Goal: Task Accomplishment & Management: Manage account settings

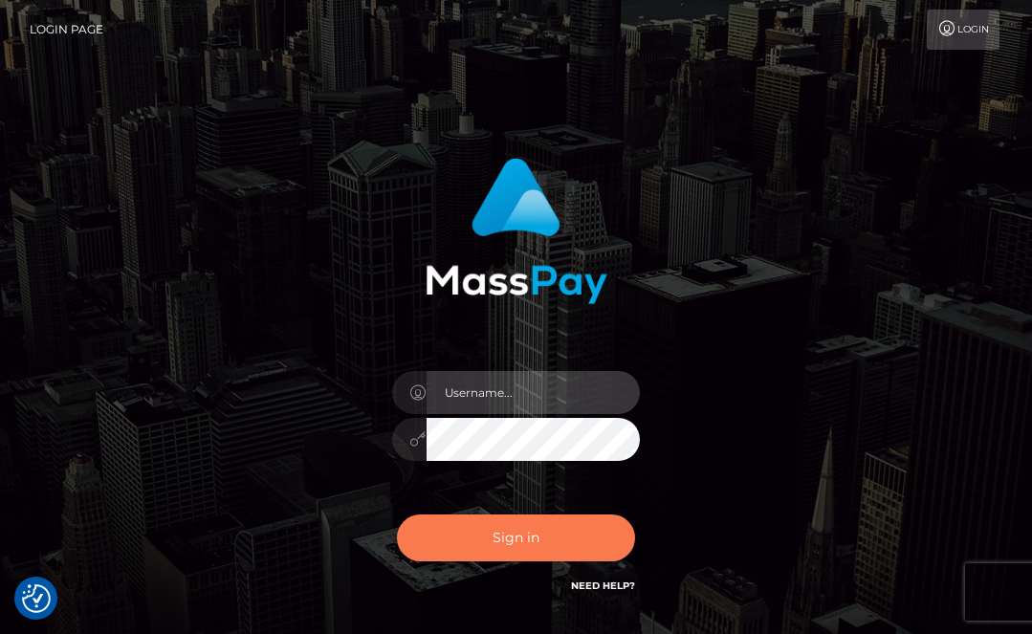
type input "lmurph"
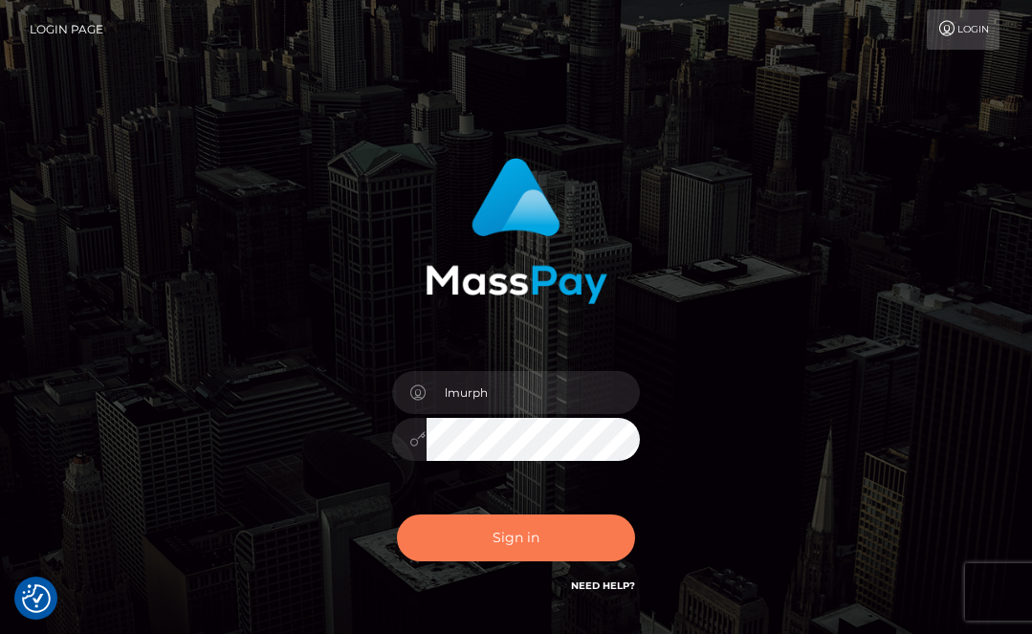
click at [478, 540] on button "Sign in" at bounding box center [516, 538] width 239 height 47
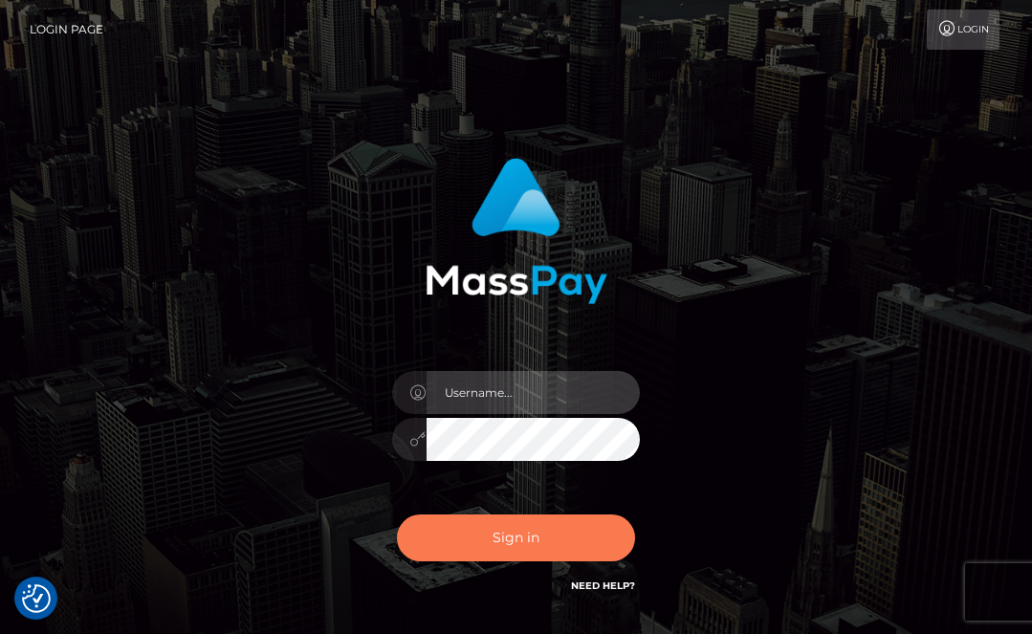
type input "lmurph"
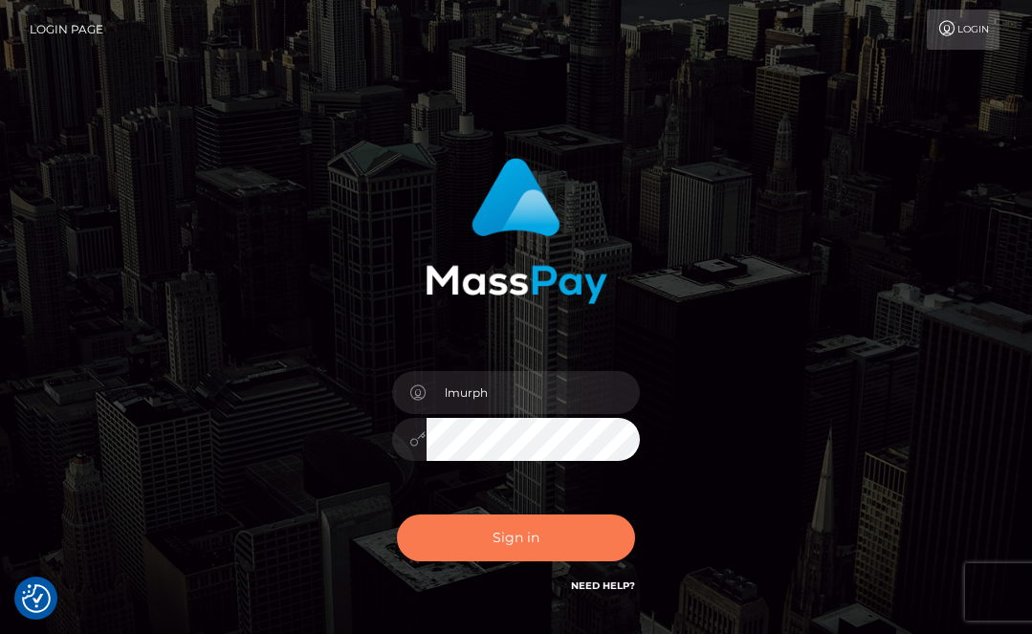
click at [520, 539] on button "Sign in" at bounding box center [516, 538] width 239 height 47
